Goal: Task Accomplishment & Management: Complete application form

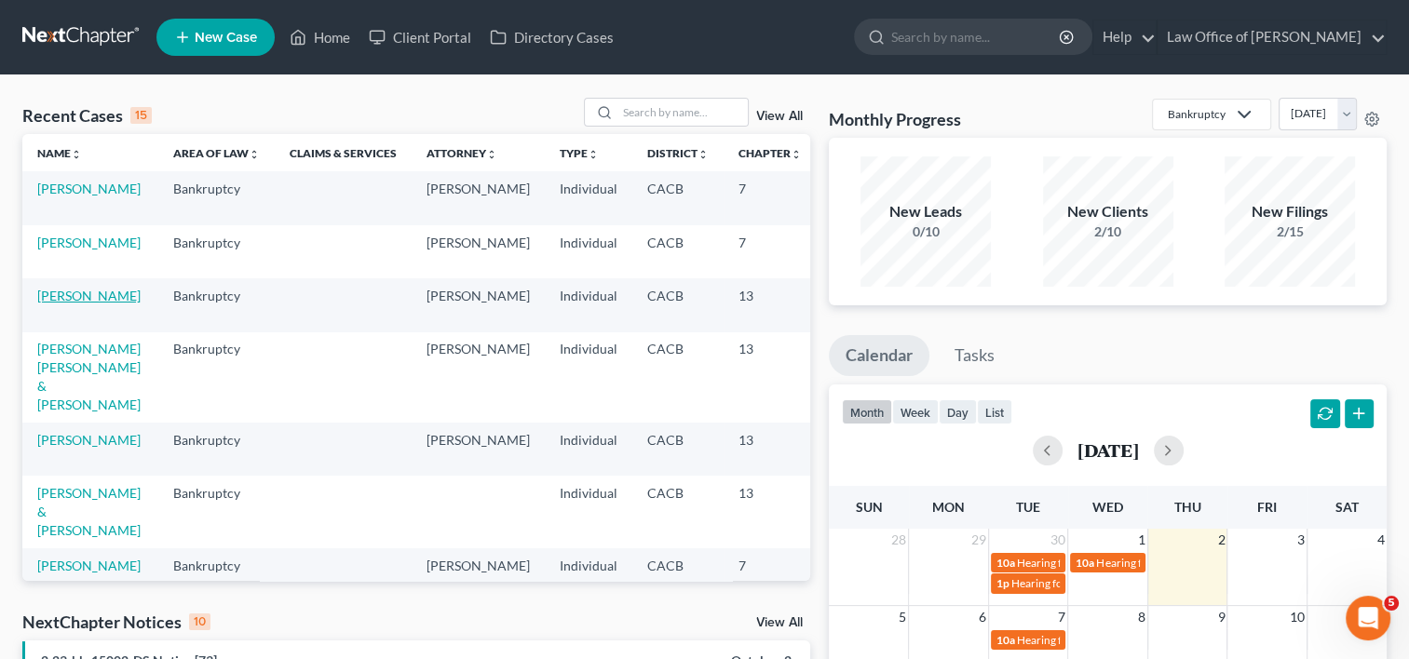
click at [54, 304] on link "[PERSON_NAME]" at bounding box center [88, 296] width 103 height 16
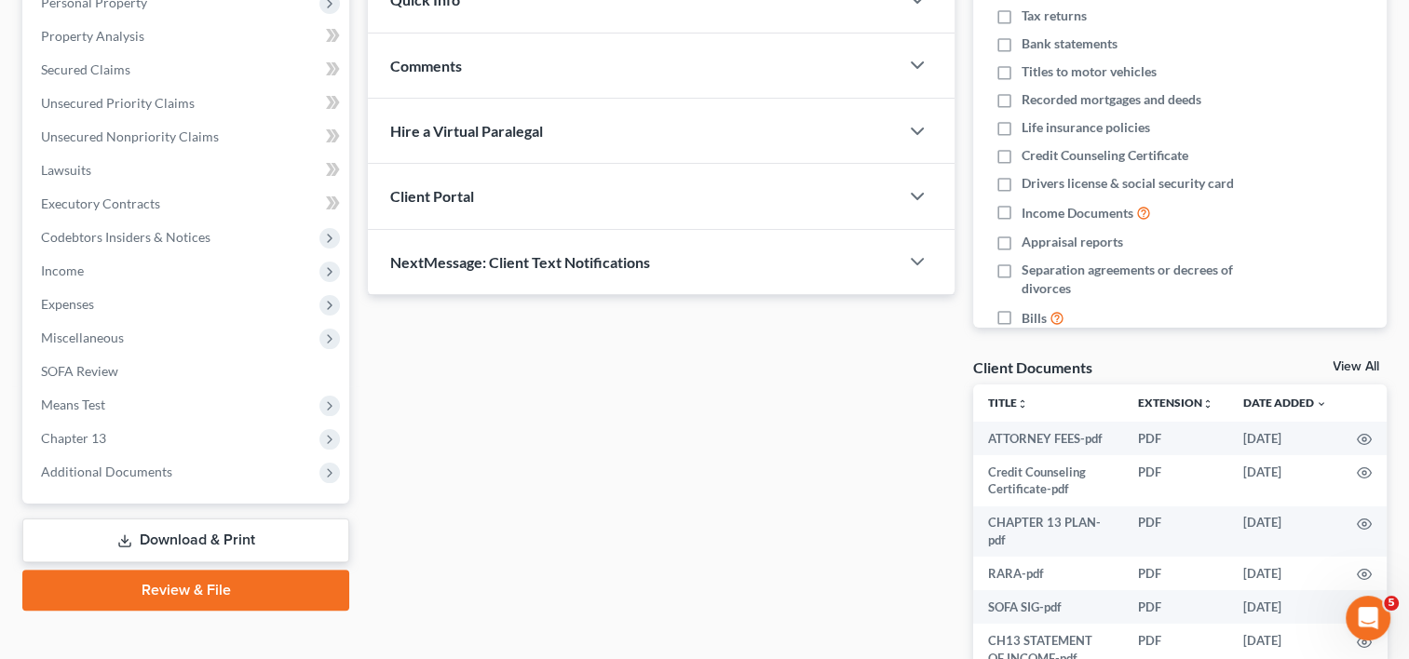
scroll to position [343, 0]
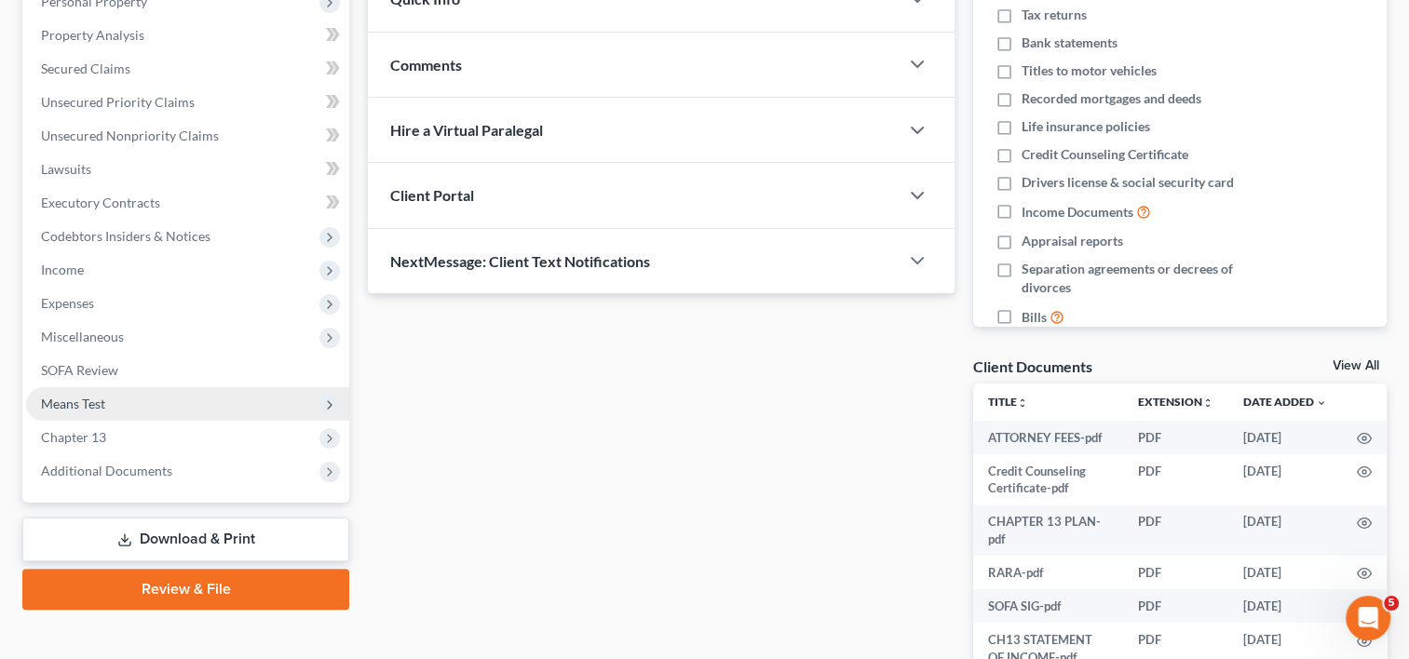
click at [74, 404] on span "Means Test" at bounding box center [73, 404] width 64 height 16
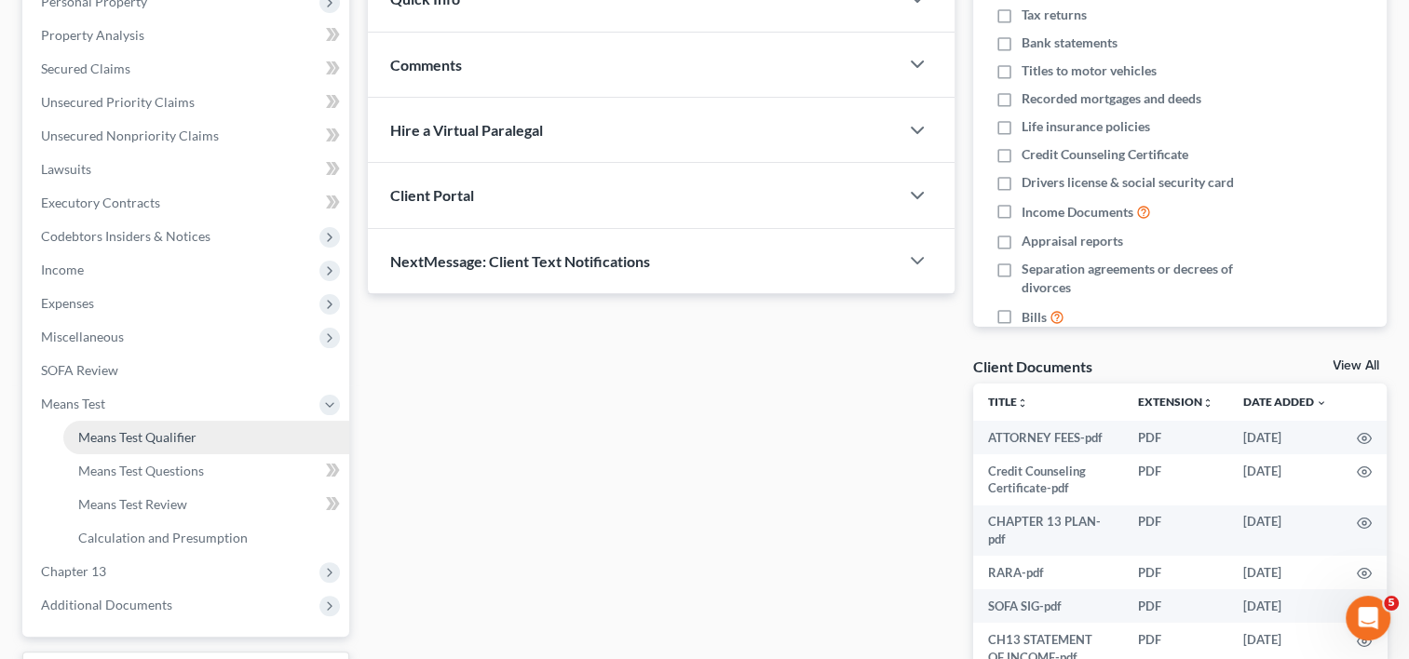
click at [116, 439] on span "Means Test Qualifier" at bounding box center [137, 437] width 118 height 16
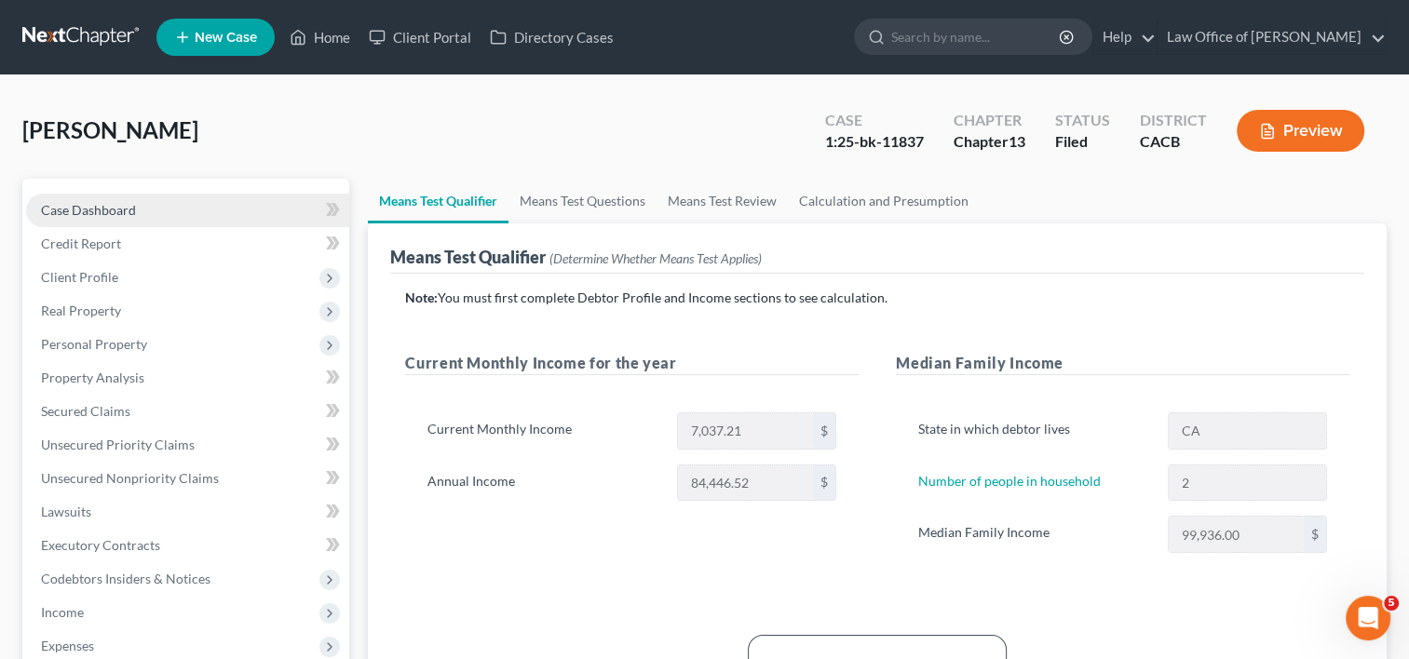
click at [103, 211] on span "Case Dashboard" at bounding box center [88, 210] width 95 height 16
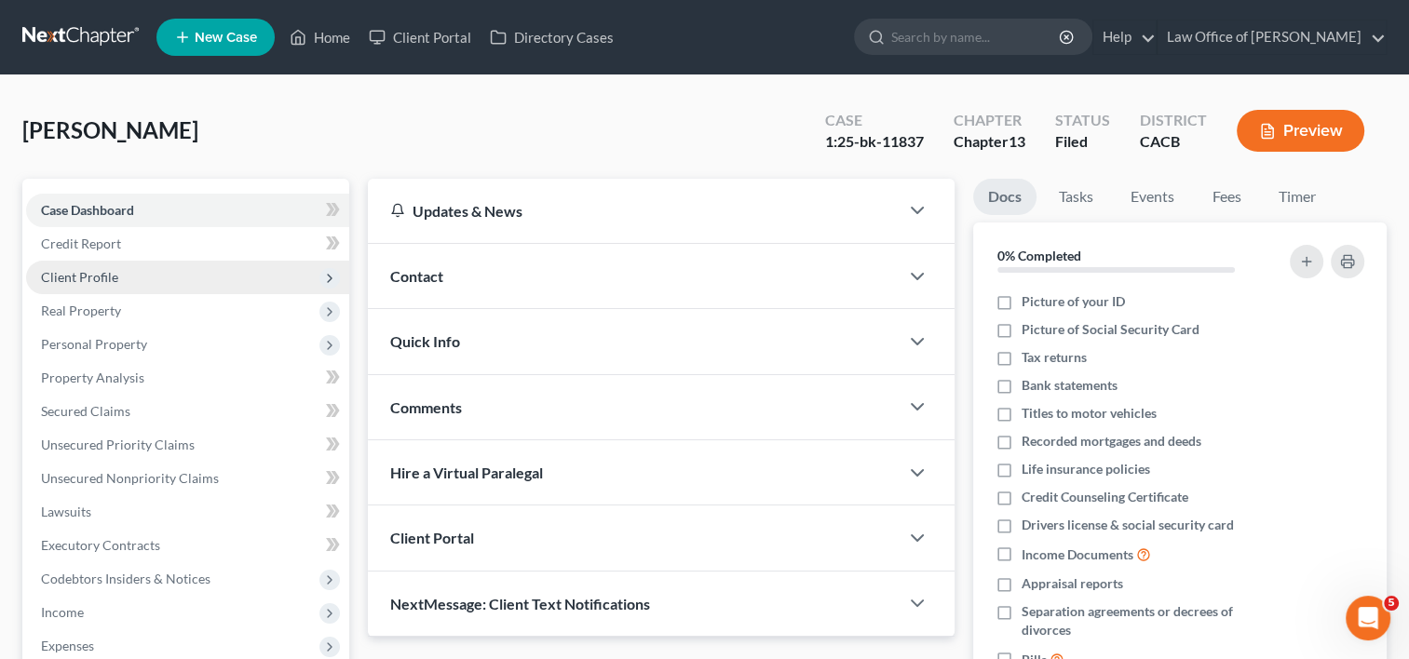
click at [110, 274] on span "Client Profile" at bounding box center [79, 277] width 77 height 16
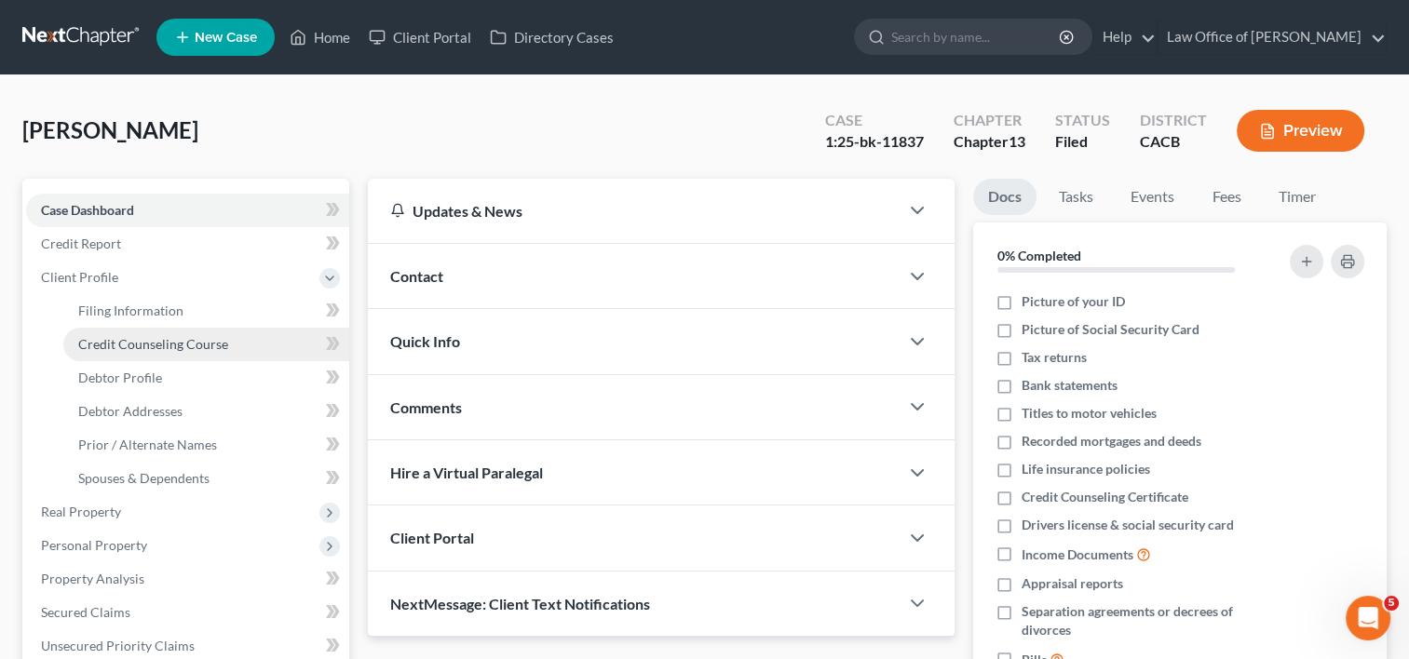
click at [165, 344] on span "Credit Counseling Course" at bounding box center [153, 344] width 150 height 16
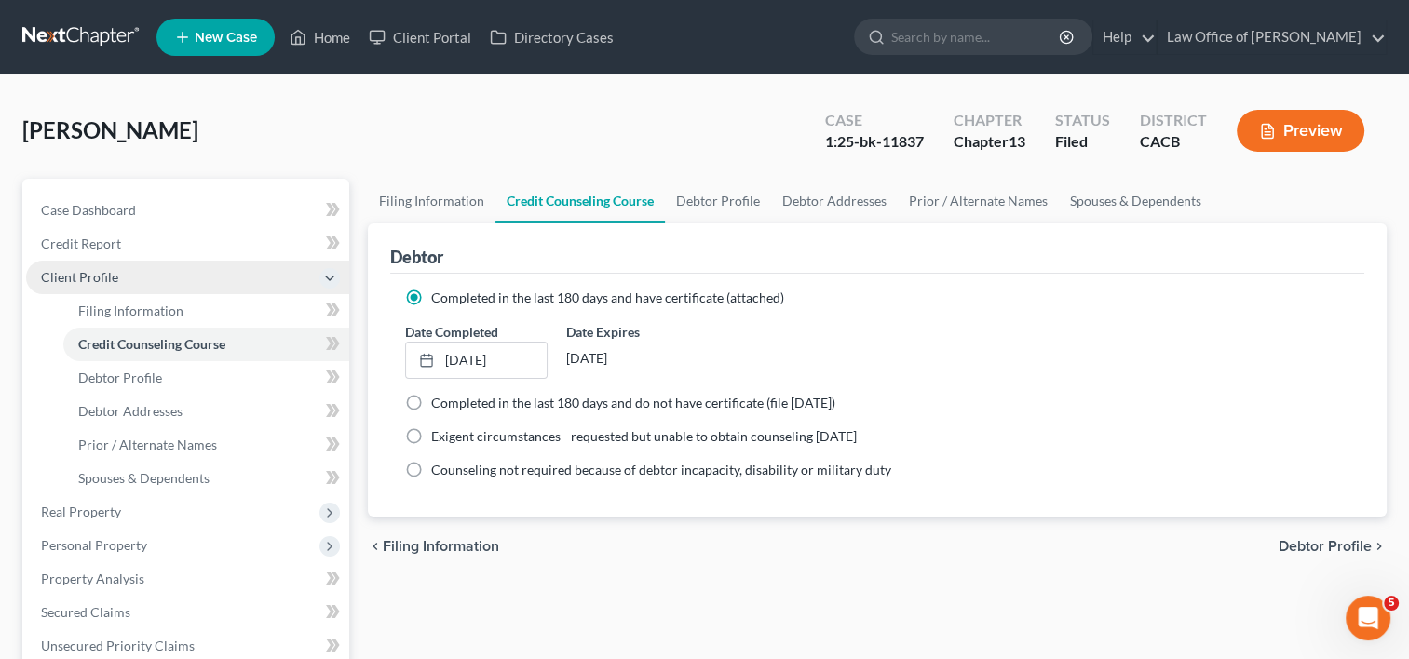
click at [111, 273] on span "Client Profile" at bounding box center [79, 277] width 77 height 16
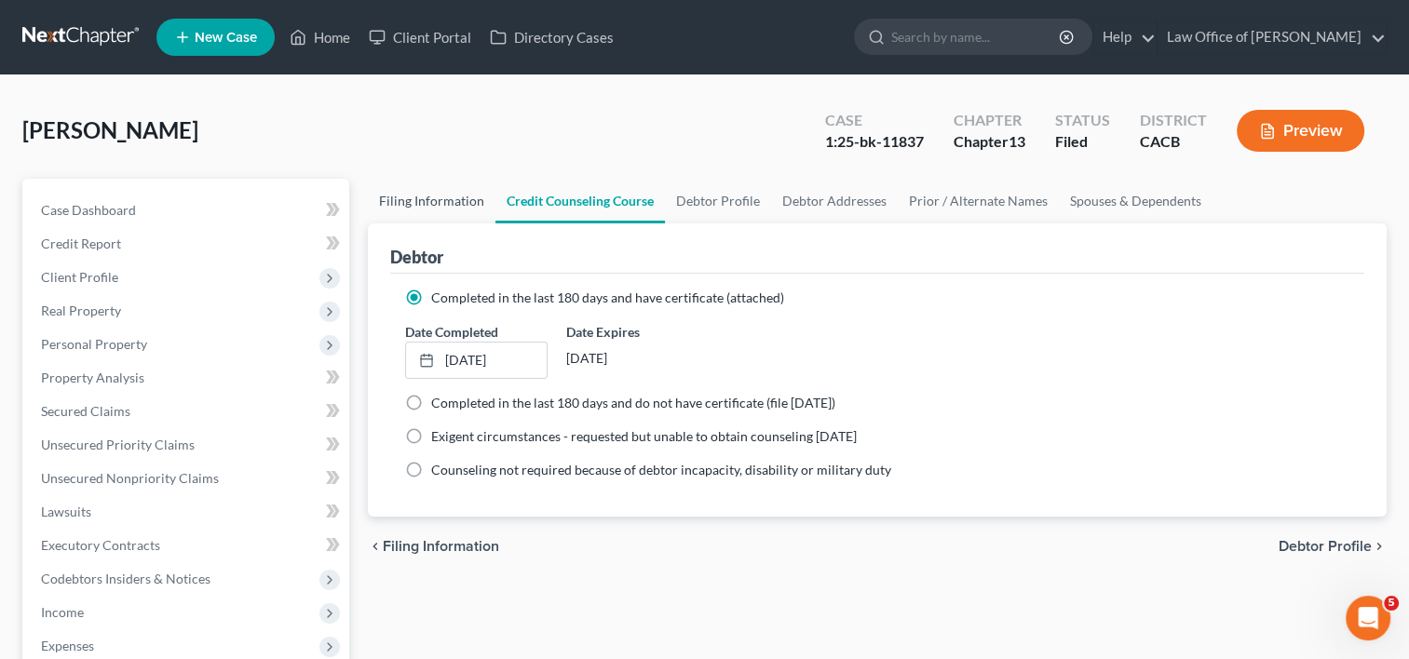
click at [449, 202] on link "Filing Information" at bounding box center [432, 201] width 128 height 45
select select "1"
select select "0"
select select "3"
select select "4"
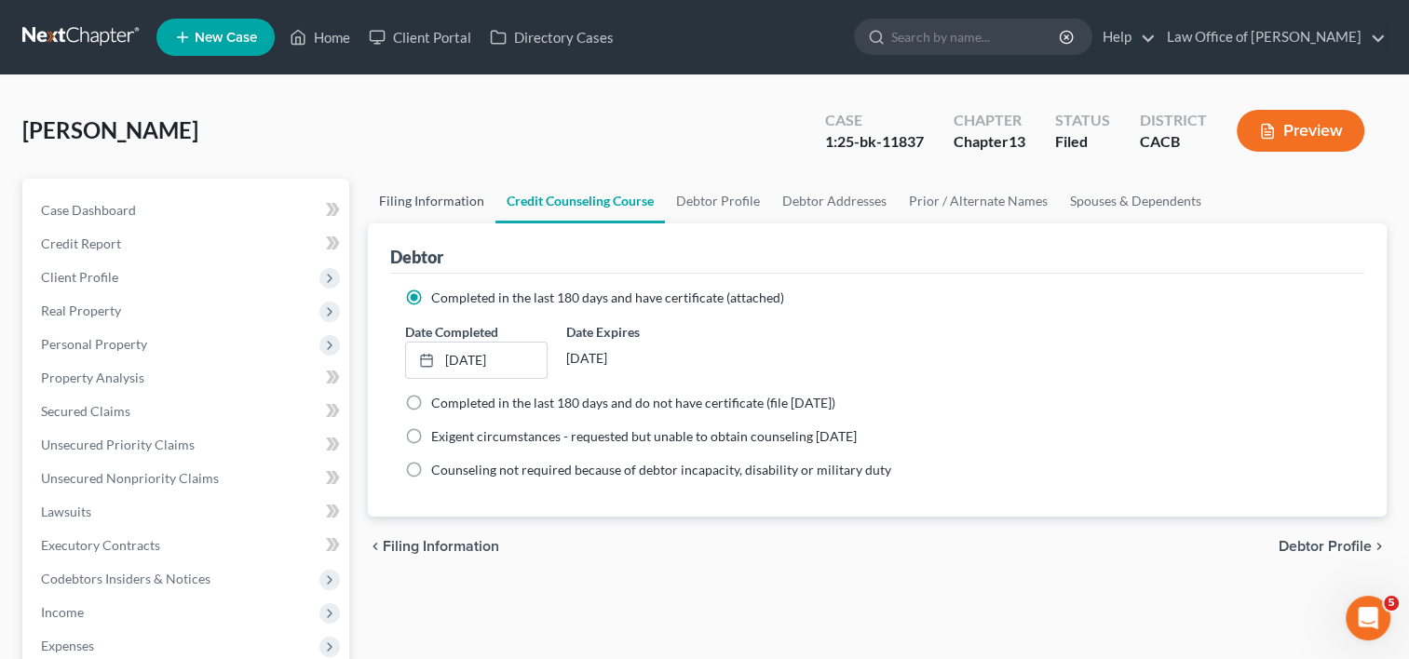
select select "0"
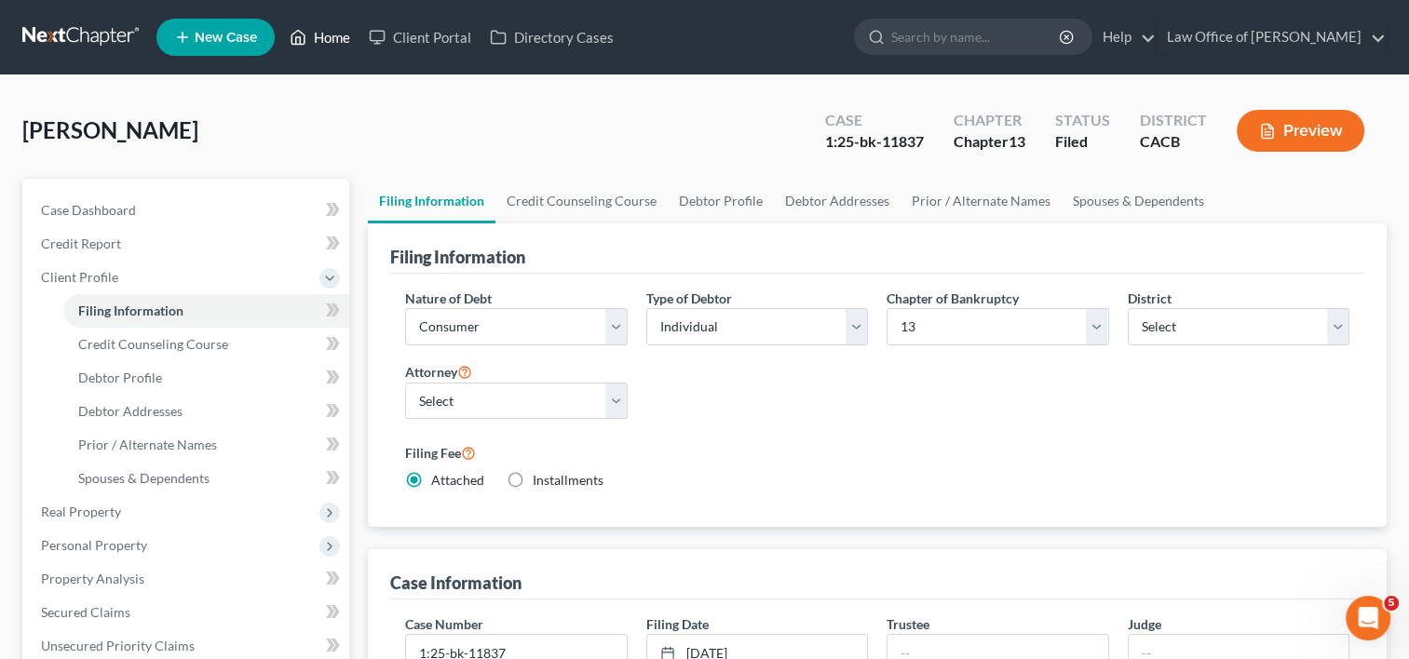
click at [324, 39] on link "Home" at bounding box center [319, 37] width 79 height 34
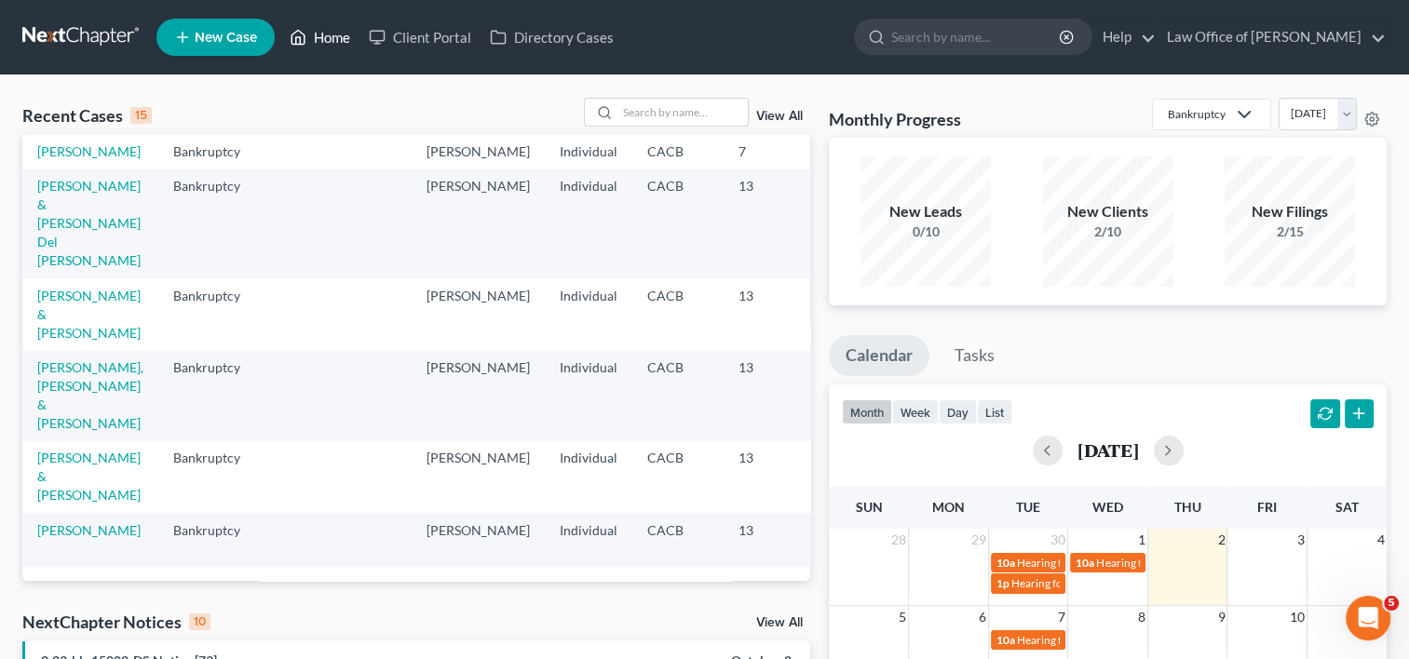
scroll to position [588, 0]
click at [76, 398] on td "[PERSON_NAME], [PERSON_NAME] & [PERSON_NAME]" at bounding box center [90, 395] width 136 height 90
click at [74, 394] on link "[PERSON_NAME], [PERSON_NAME] & [PERSON_NAME]" at bounding box center [90, 395] width 106 height 72
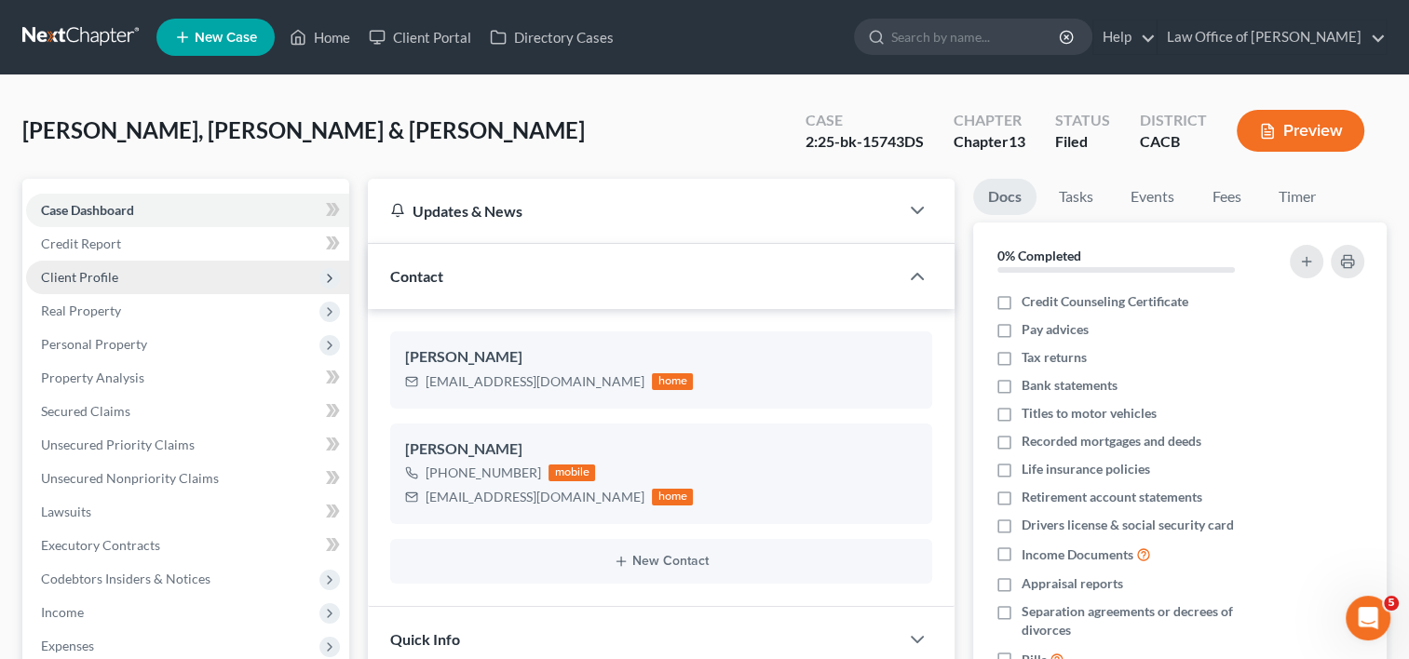
click at [119, 283] on span "Client Profile" at bounding box center [187, 278] width 323 height 34
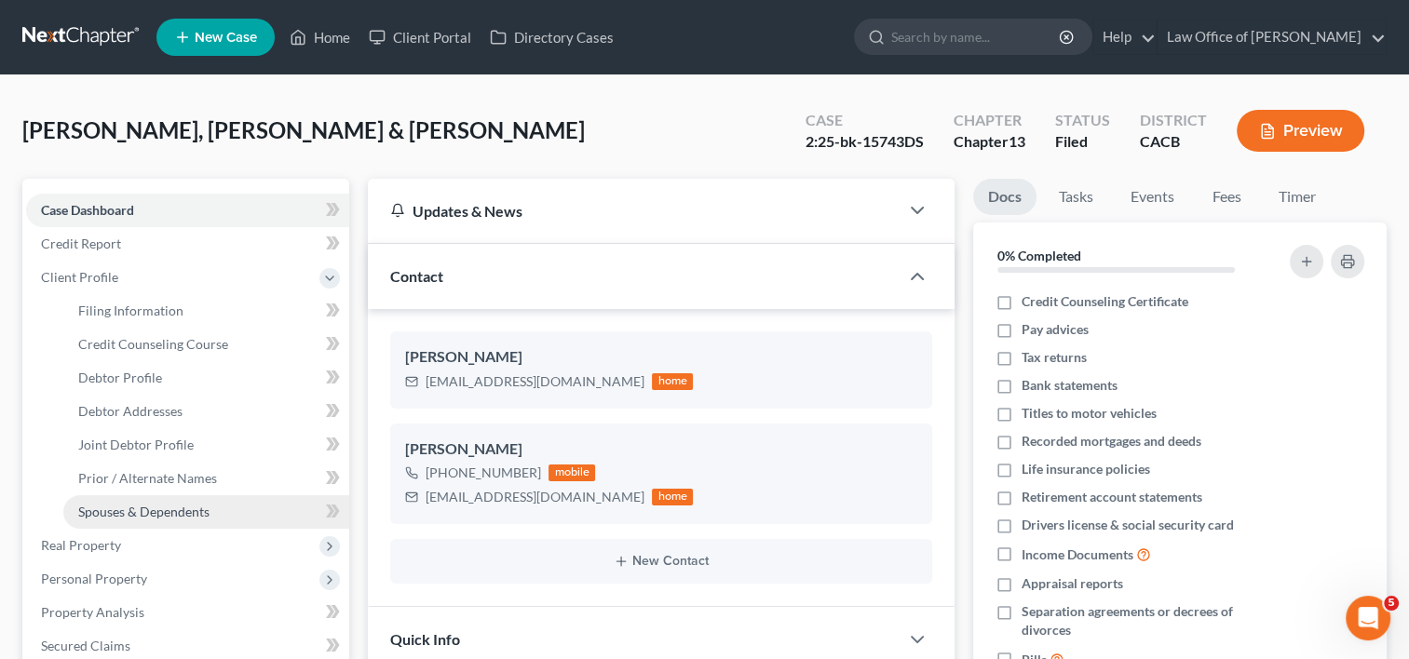
click at [168, 509] on span "Spouses & Dependents" at bounding box center [143, 512] width 131 height 16
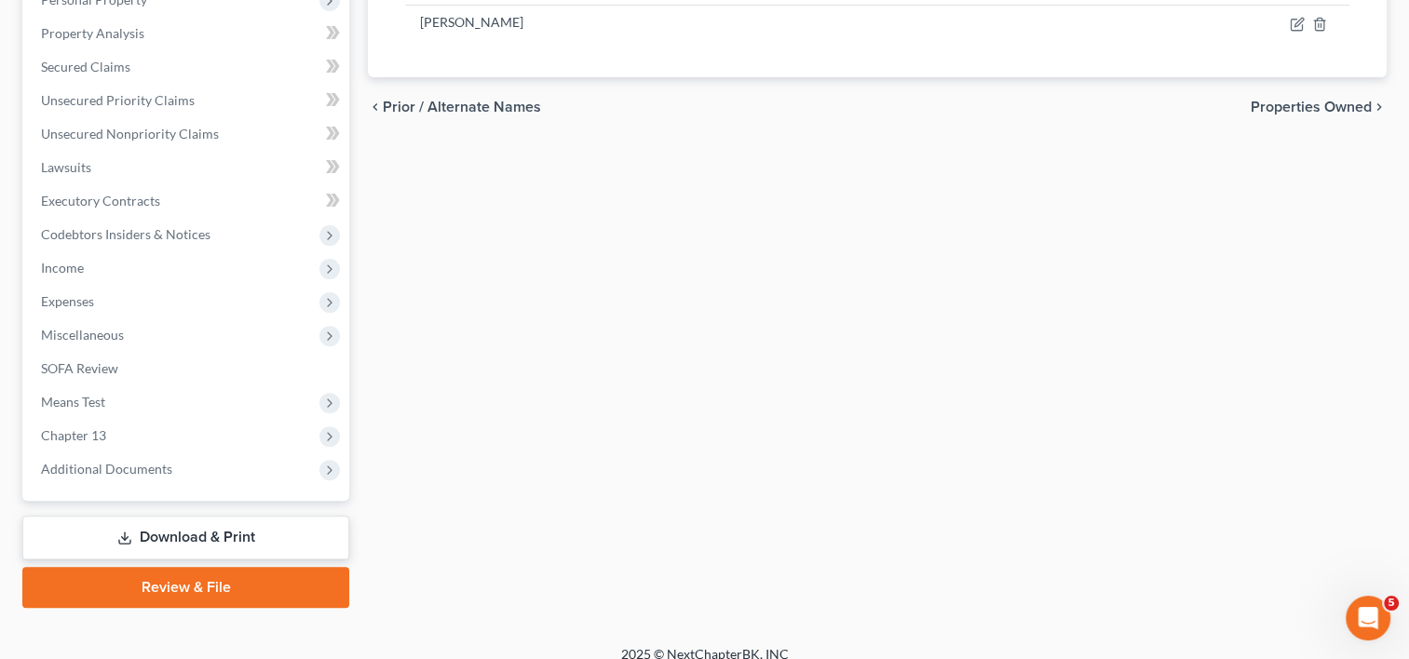
scroll to position [597, 0]
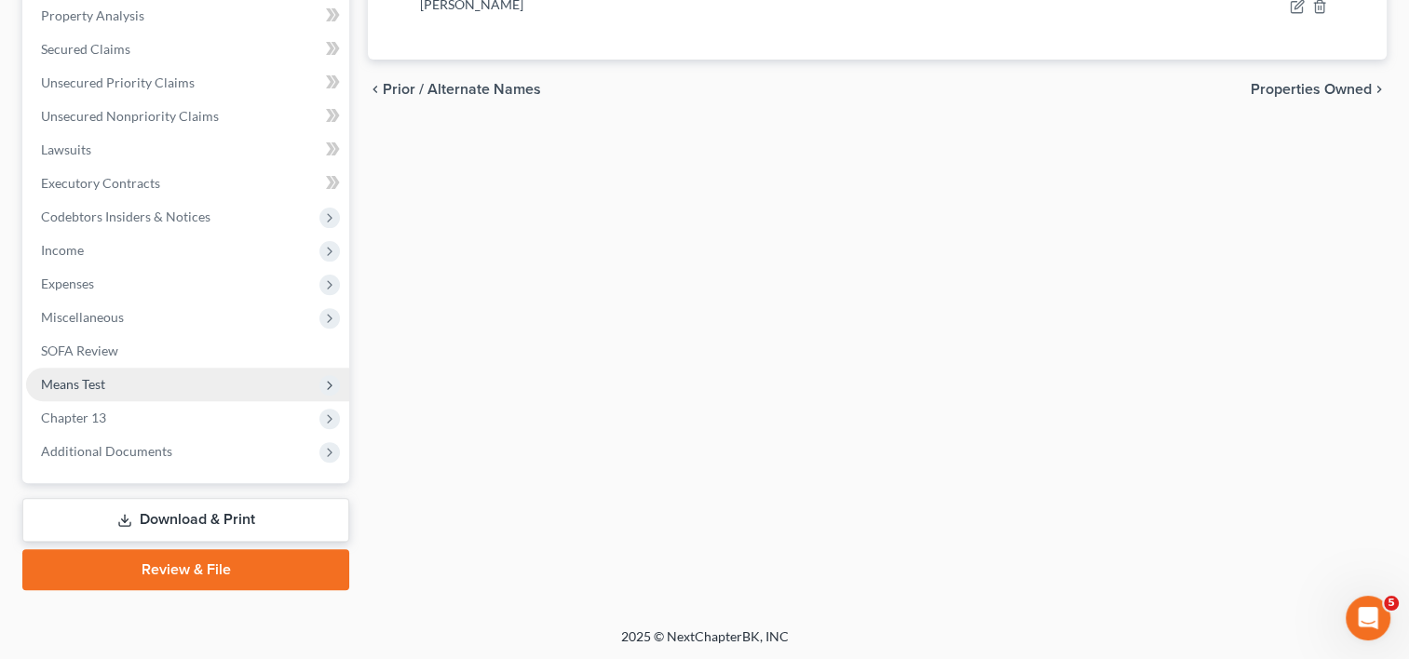
click at [60, 391] on span "Means Test" at bounding box center [187, 385] width 323 height 34
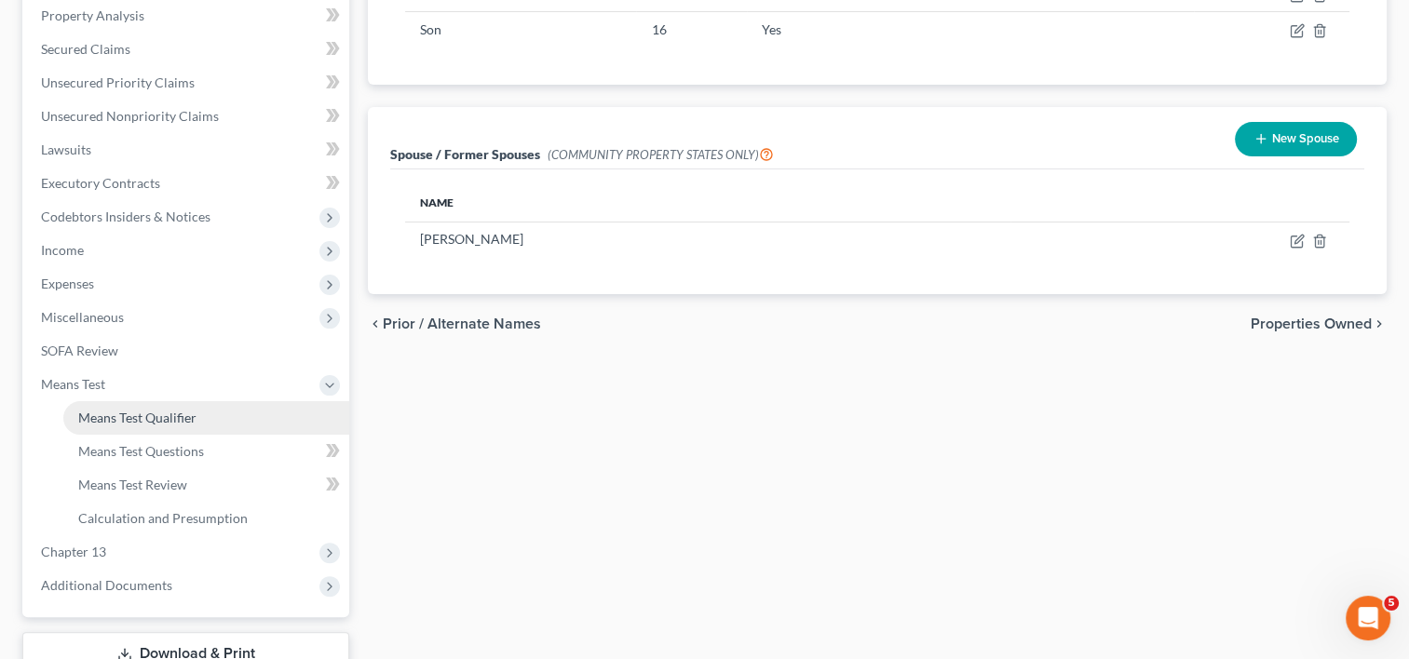
click at [138, 421] on span "Means Test Qualifier" at bounding box center [137, 418] width 118 height 16
